Goal: Check status: Check status

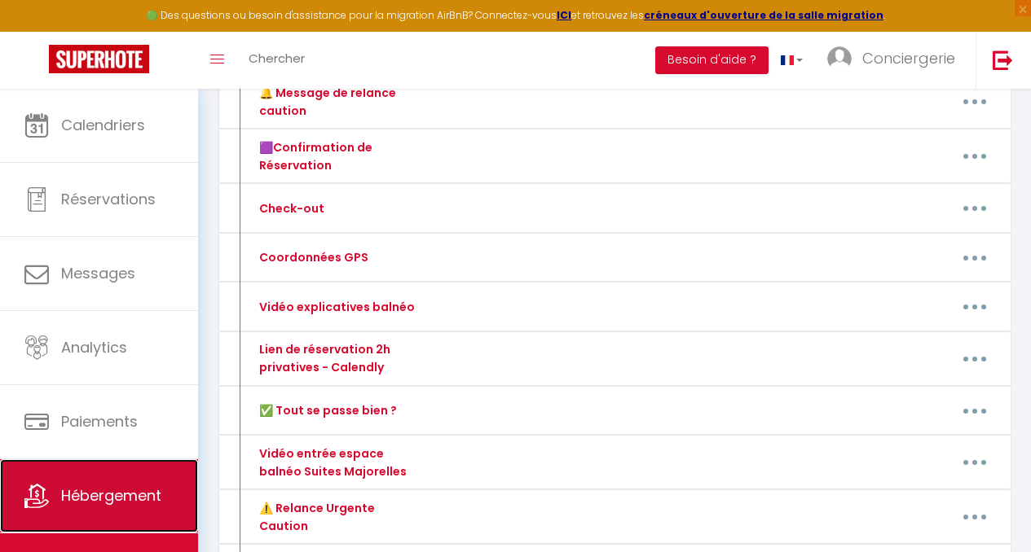
click at [127, 495] on span "Hébergement" at bounding box center [111, 496] width 100 height 20
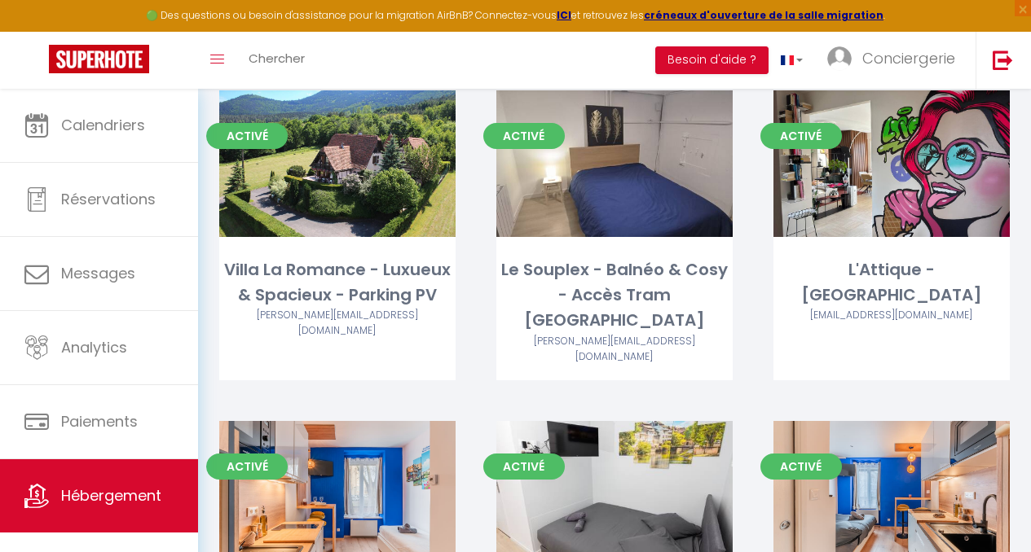
scroll to position [1736, 0]
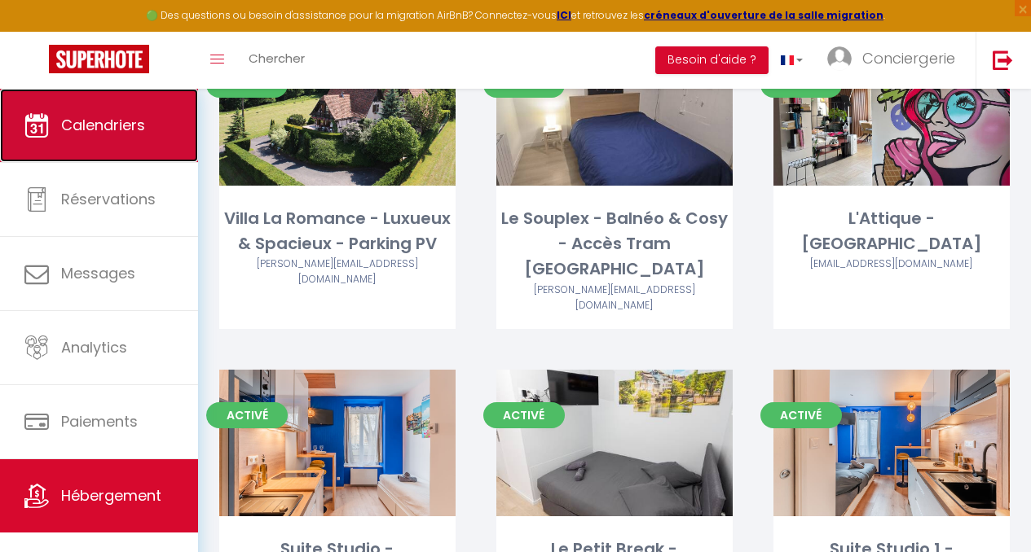
click at [99, 126] on span "Calendriers" at bounding box center [103, 125] width 84 height 20
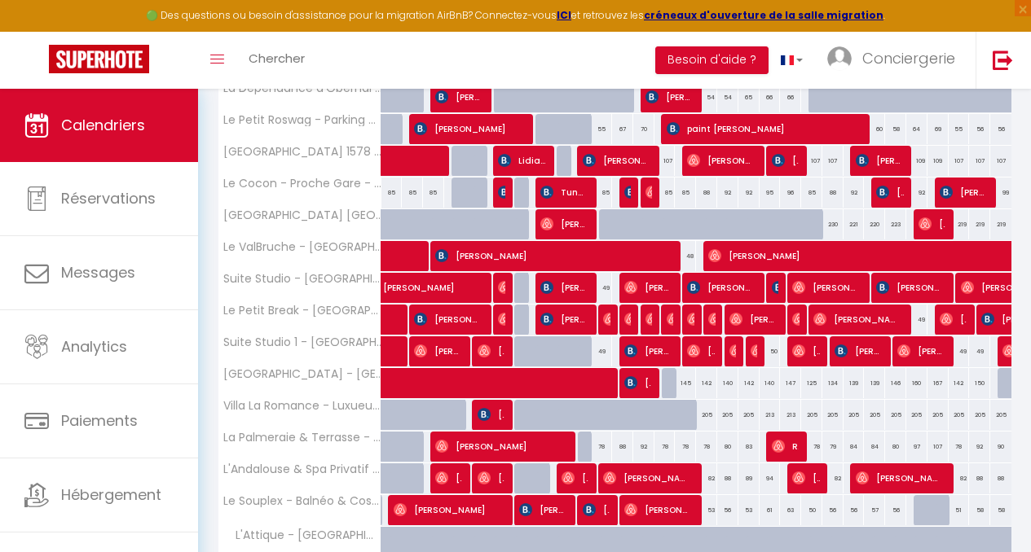
scroll to position [534, 0]
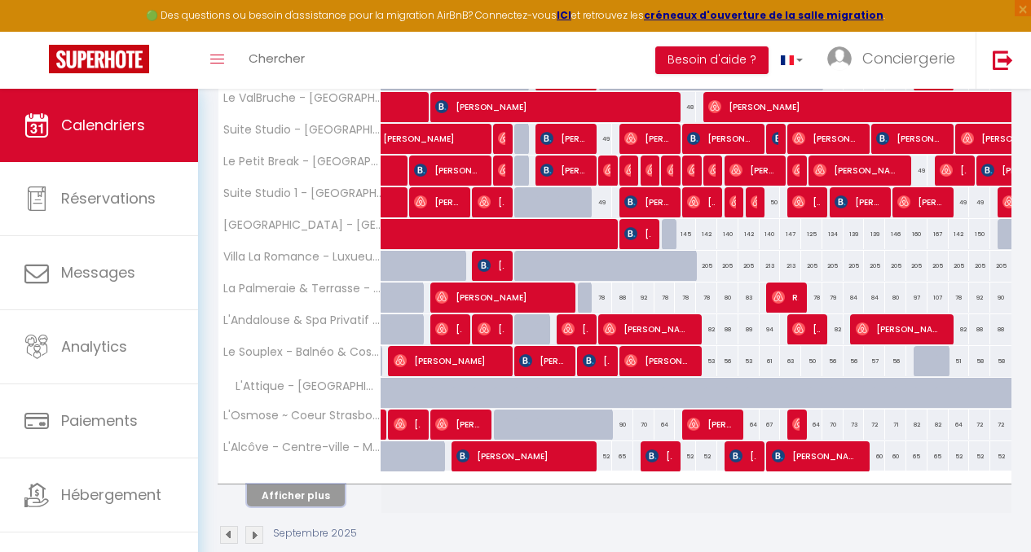
click at [297, 496] on button "Afficher plus" at bounding box center [296, 496] width 98 height 22
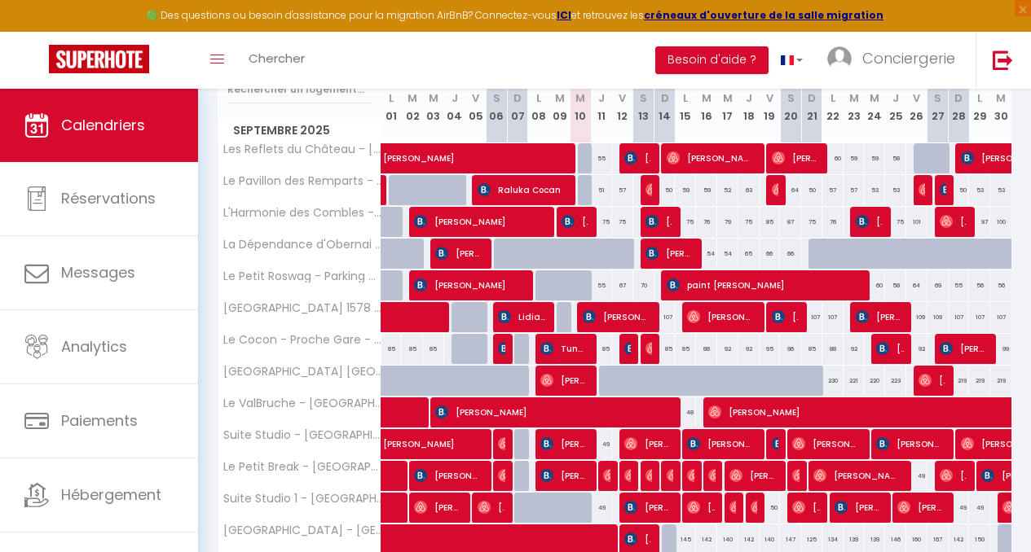
scroll to position [226, 0]
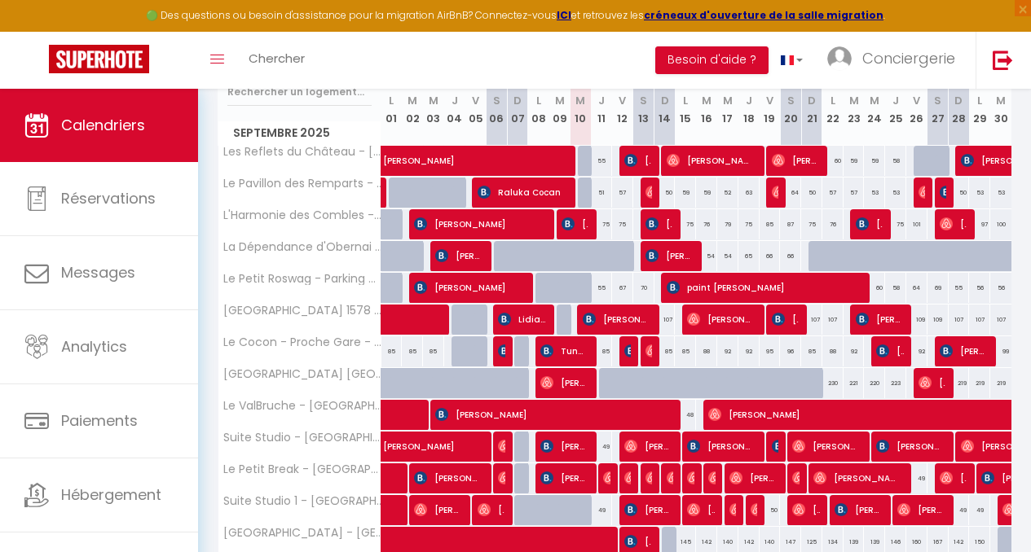
click at [1017, 242] on div "CALENDRIERS Filtrer par hébergement Tous Le ValBruche - Centre Ville L'Alcôve -…" at bounding box center [614, 372] width 833 height 1018
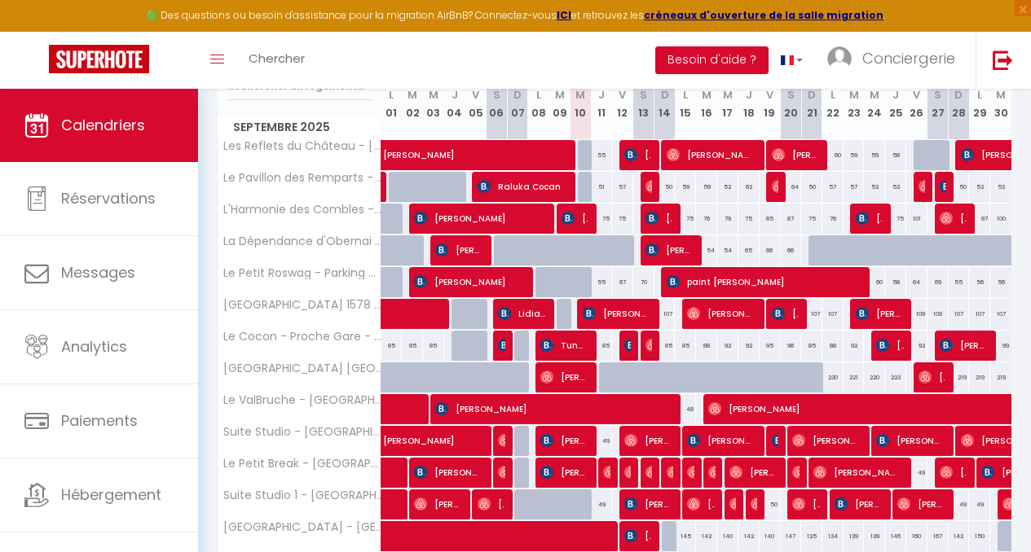
scroll to position [184, 0]
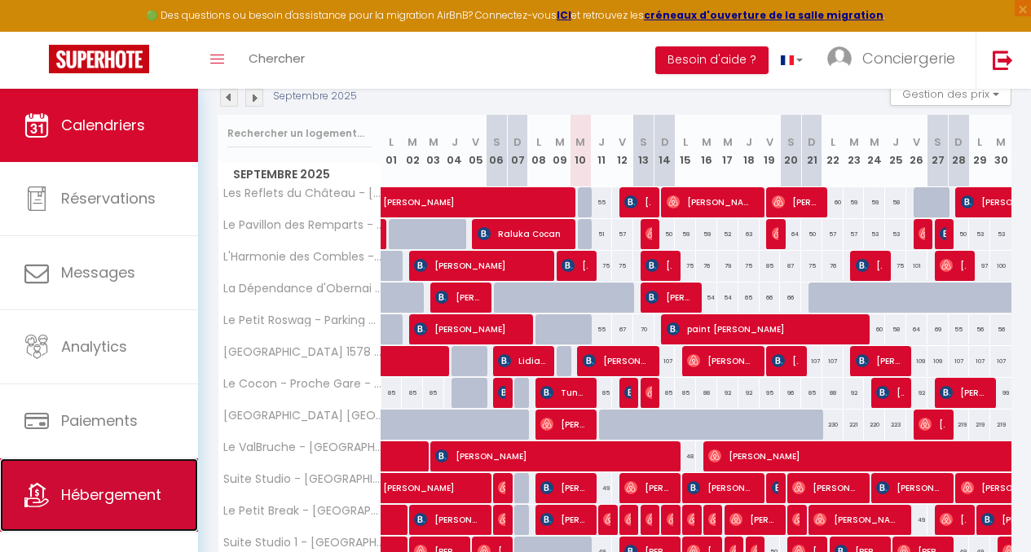
click at [88, 497] on span "Hébergement" at bounding box center [111, 495] width 100 height 20
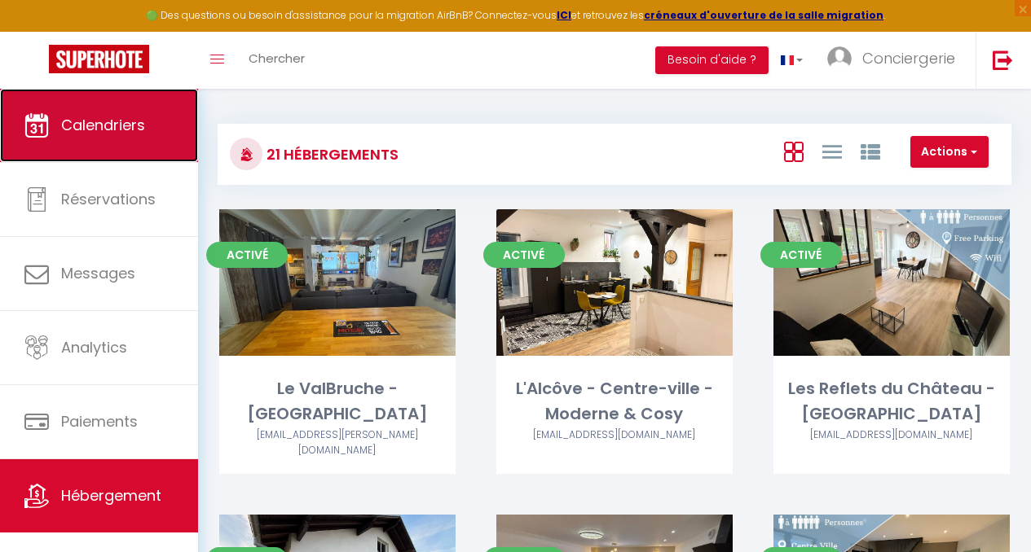
click at [97, 118] on span "Calendriers" at bounding box center [103, 125] width 84 height 20
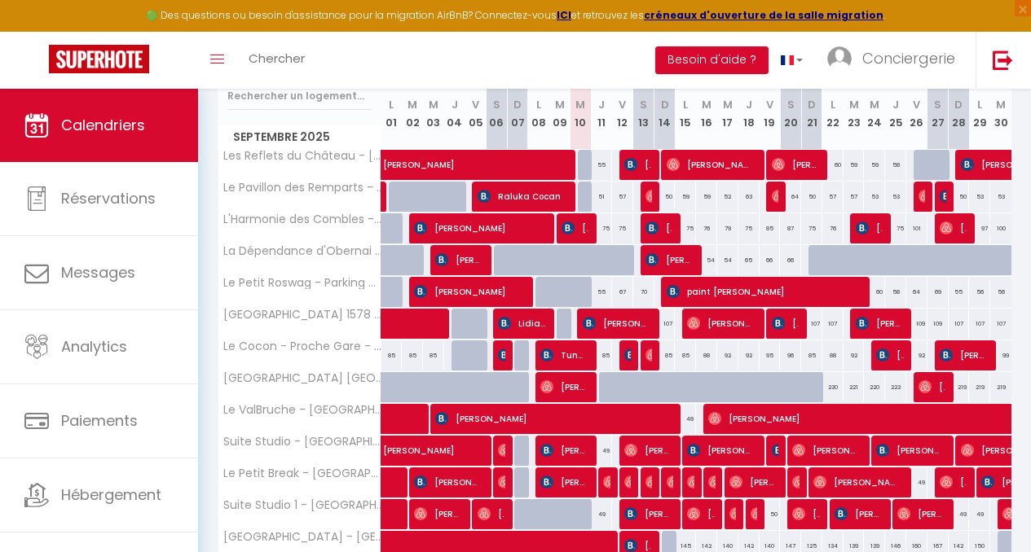
scroll to position [221, 0]
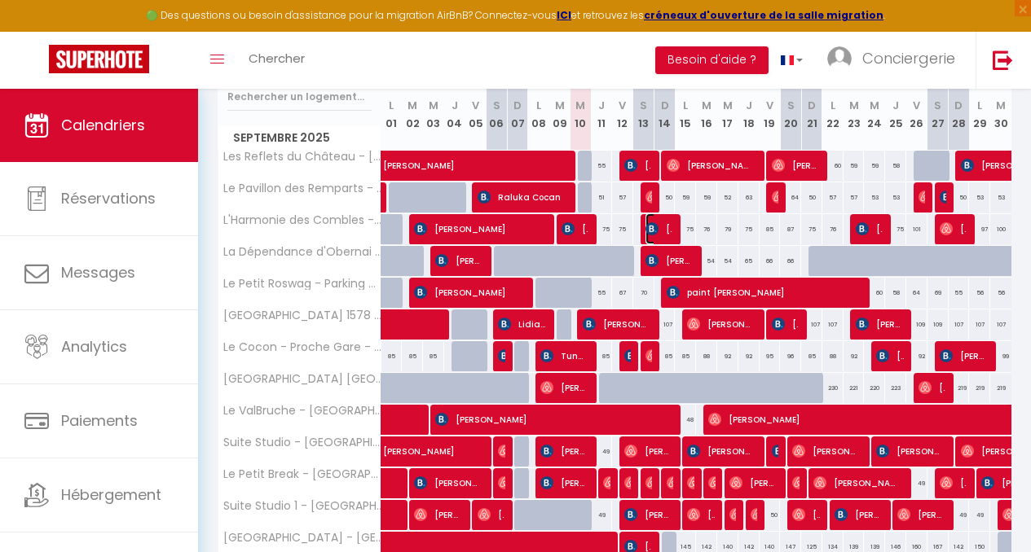
click at [664, 223] on span "[PERSON_NAME]" at bounding box center [658, 228] width 27 height 31
select select "OK"
select select "KO"
select select "0"
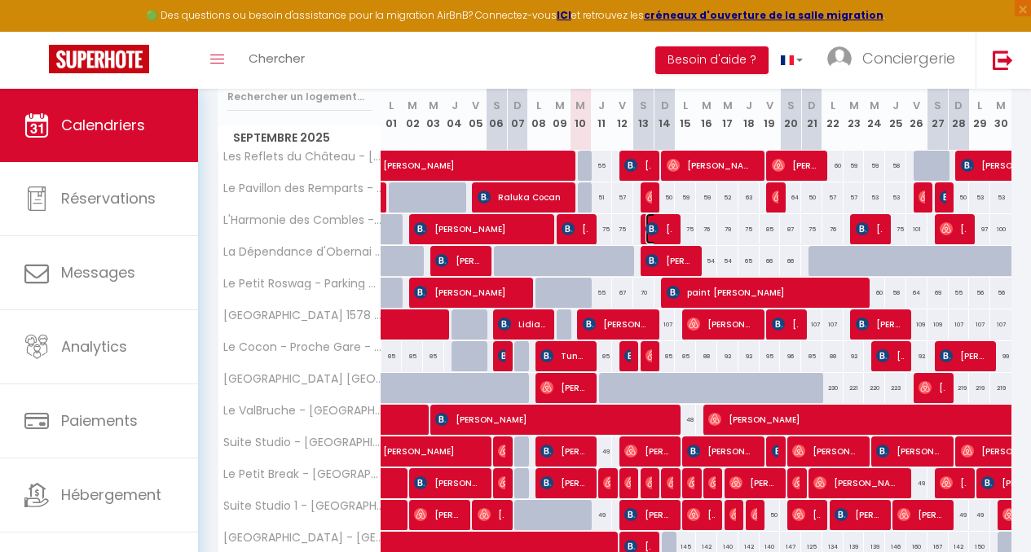
select select "1"
select select
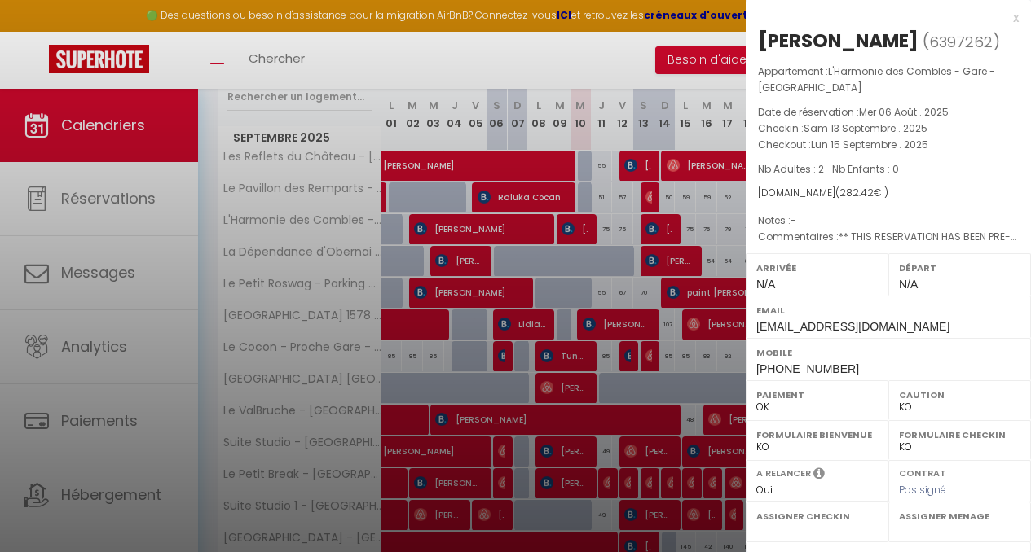
click at [999, 20] on div "x" at bounding box center [881, 18] width 273 height 20
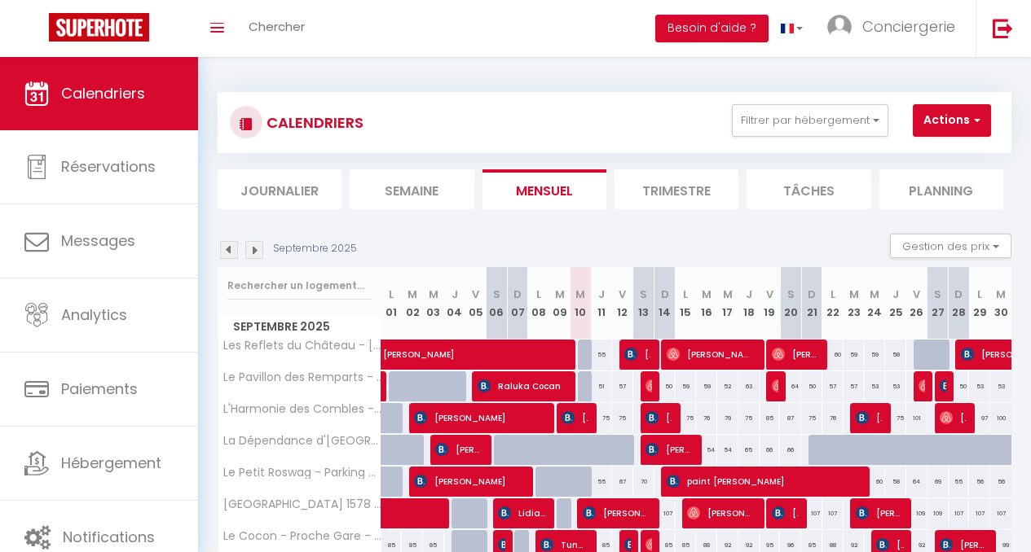
drag, startPoint x: 292, startPoint y: 27, endPoint x: 487, endPoint y: 45, distance: 196.4
click at [487, 45] on div "Toggle menubar Chercher BUTTON Besoin d'aide ? Conciergerie Paramètres Équipe" at bounding box center [568, 28] width 900 height 57
